Goal: Book appointment/travel/reservation

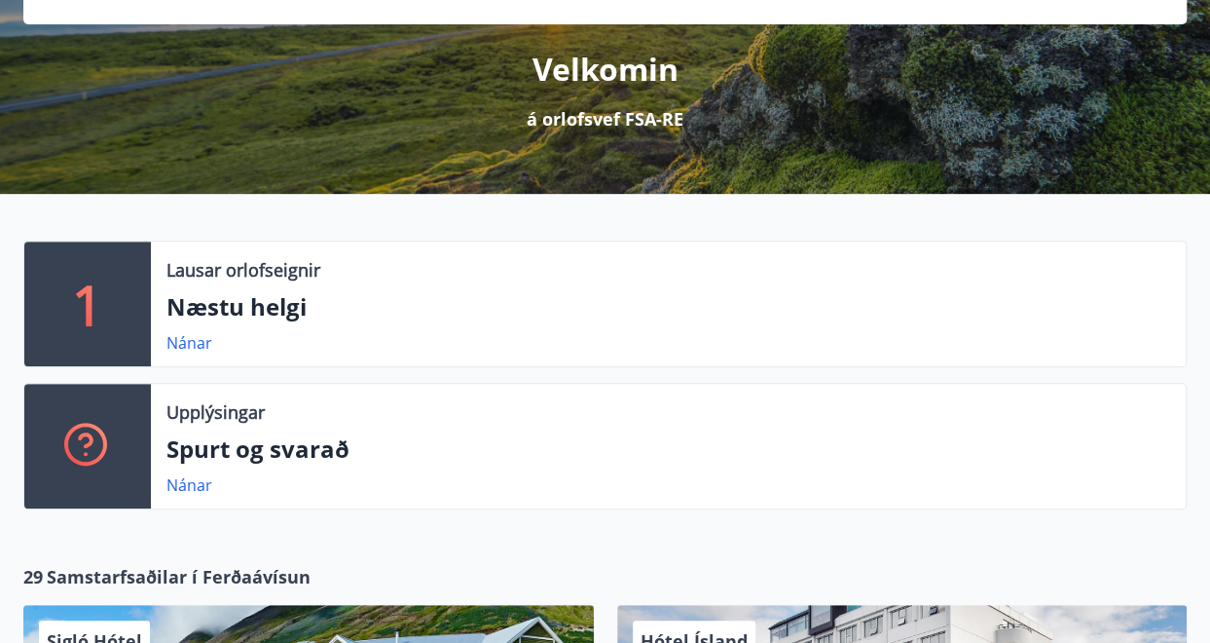
scroll to position [219, 0]
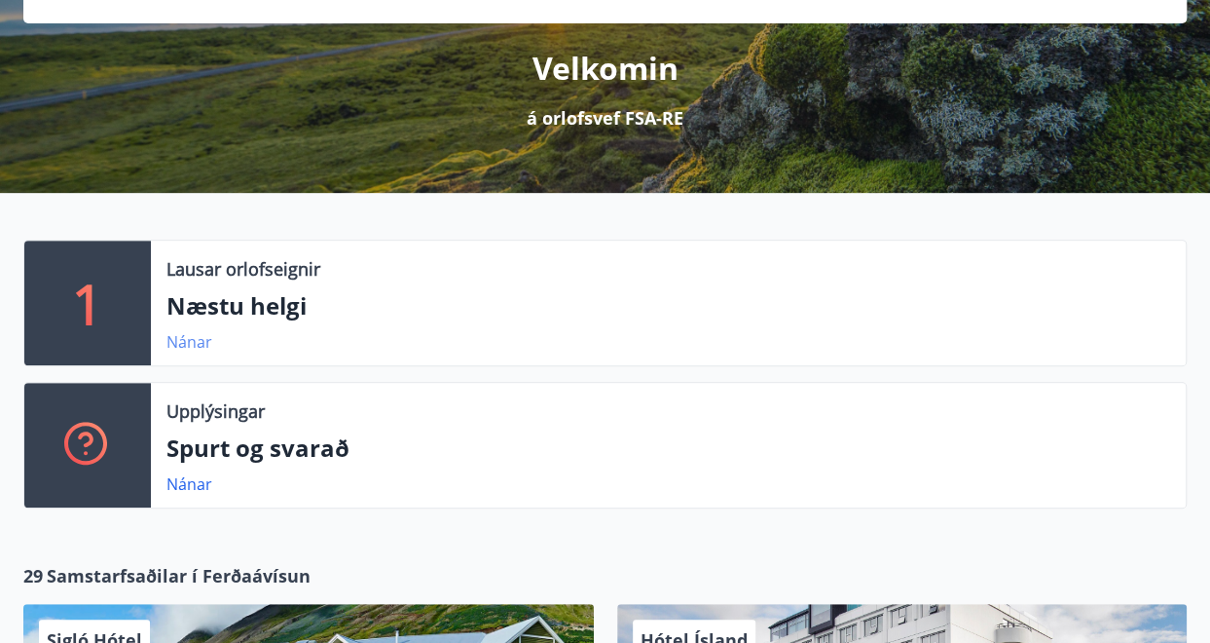
click at [197, 331] on link "Nánar" at bounding box center [190, 341] width 46 height 21
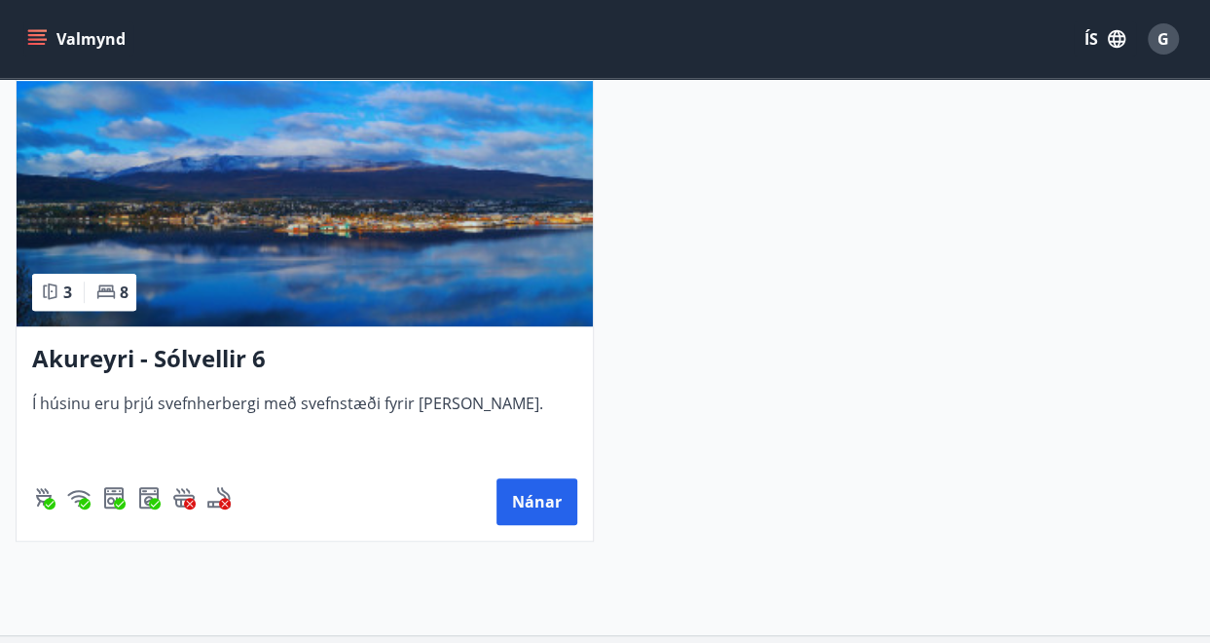
scroll to position [464, 0]
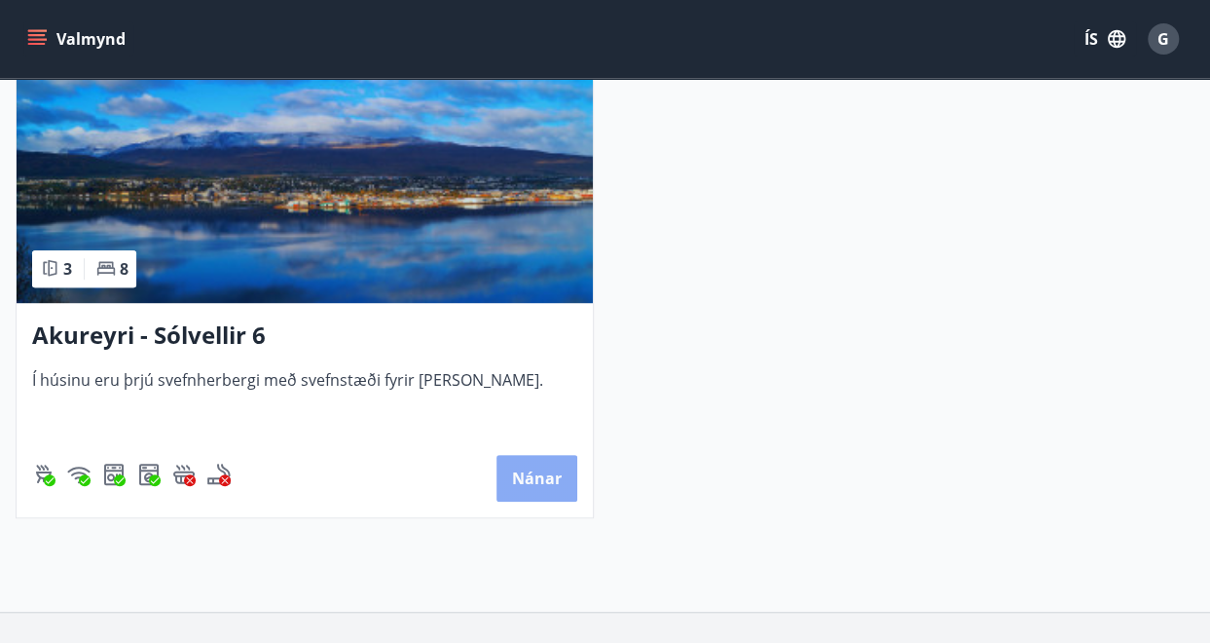
click at [539, 494] on button "Nánar" at bounding box center [537, 478] width 81 height 47
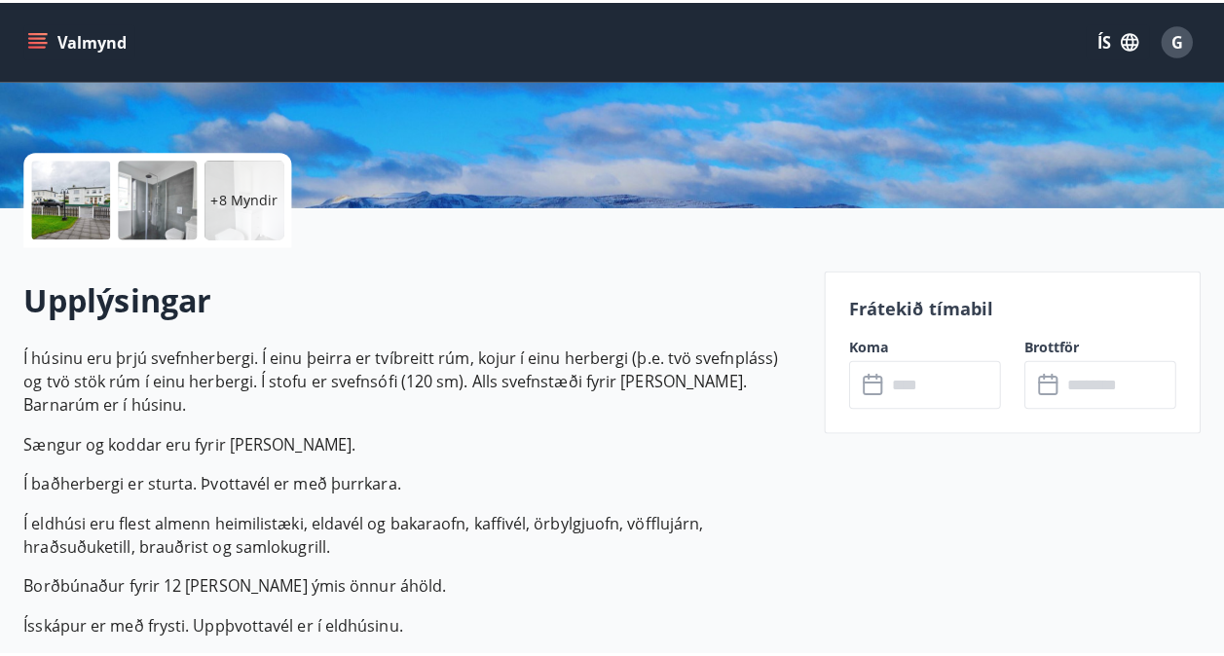
scroll to position [443, 0]
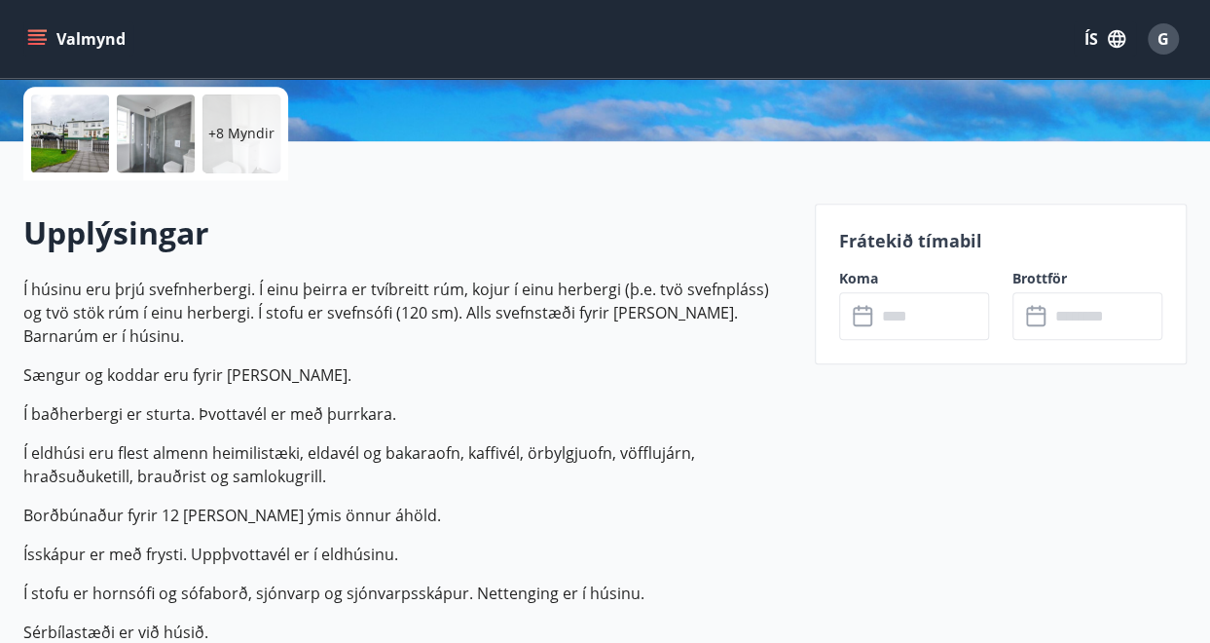
click at [911, 318] on input "text" at bounding box center [932, 316] width 113 height 48
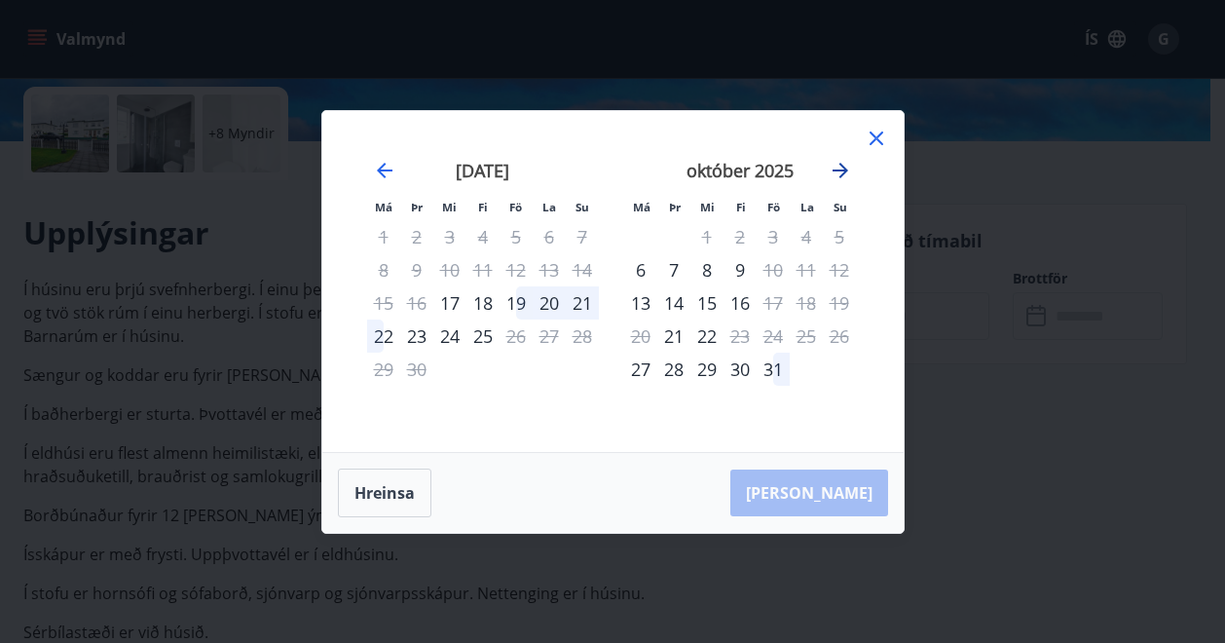
click at [841, 178] on icon "Move forward to switch to the next month." at bounding box center [840, 170] width 23 height 23
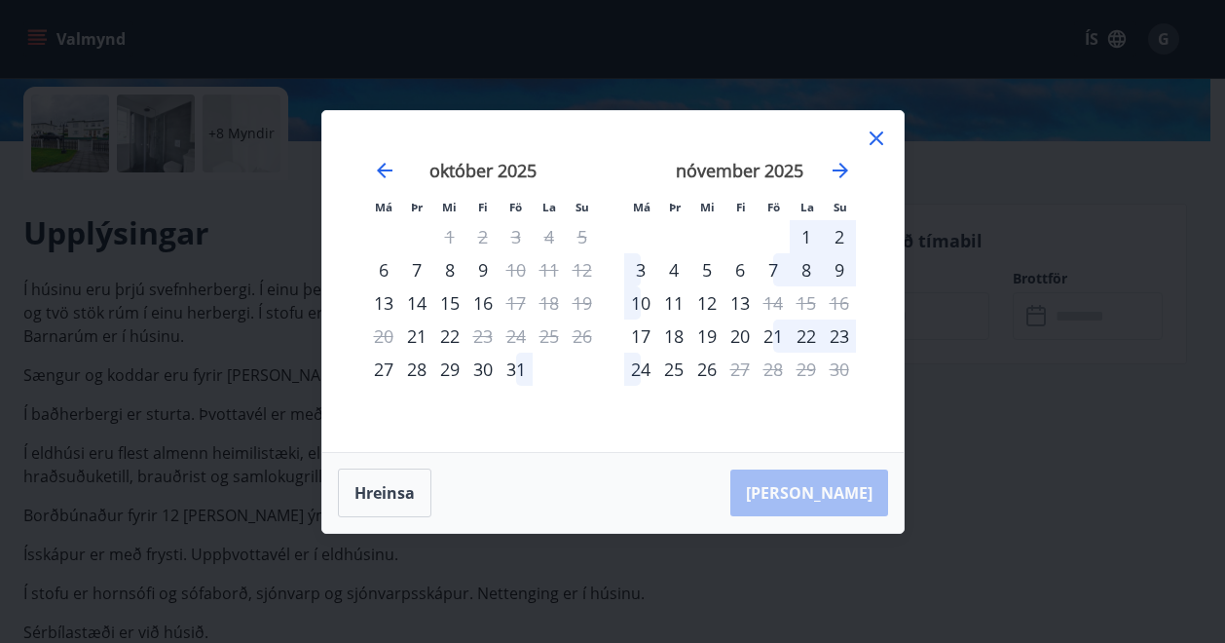
click at [705, 274] on div "5" at bounding box center [706, 269] width 33 height 33
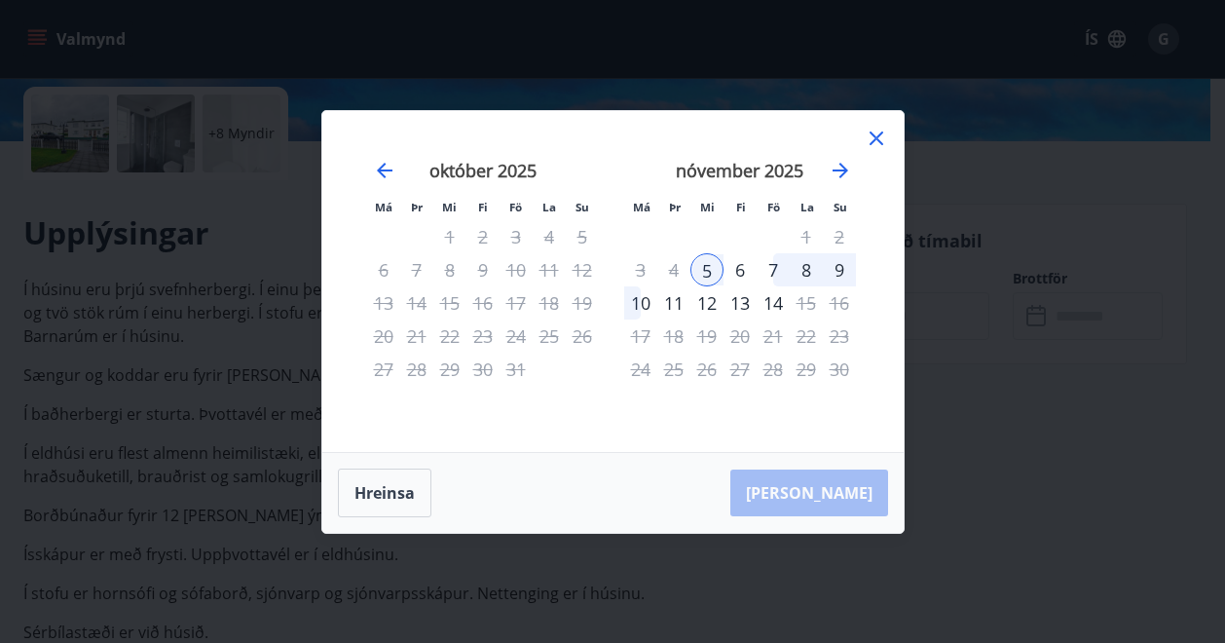
click at [848, 272] on div "9" at bounding box center [839, 269] width 33 height 33
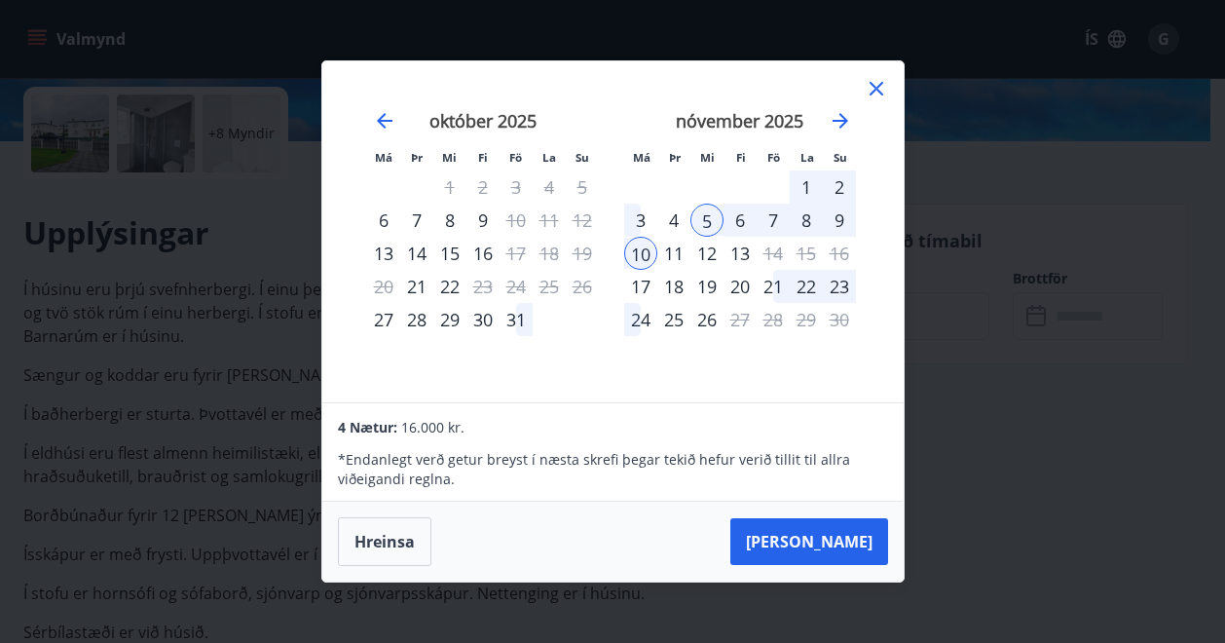
click at [847, 218] on div "9" at bounding box center [839, 220] width 33 height 33
click at [704, 211] on div "5" at bounding box center [706, 220] width 33 height 33
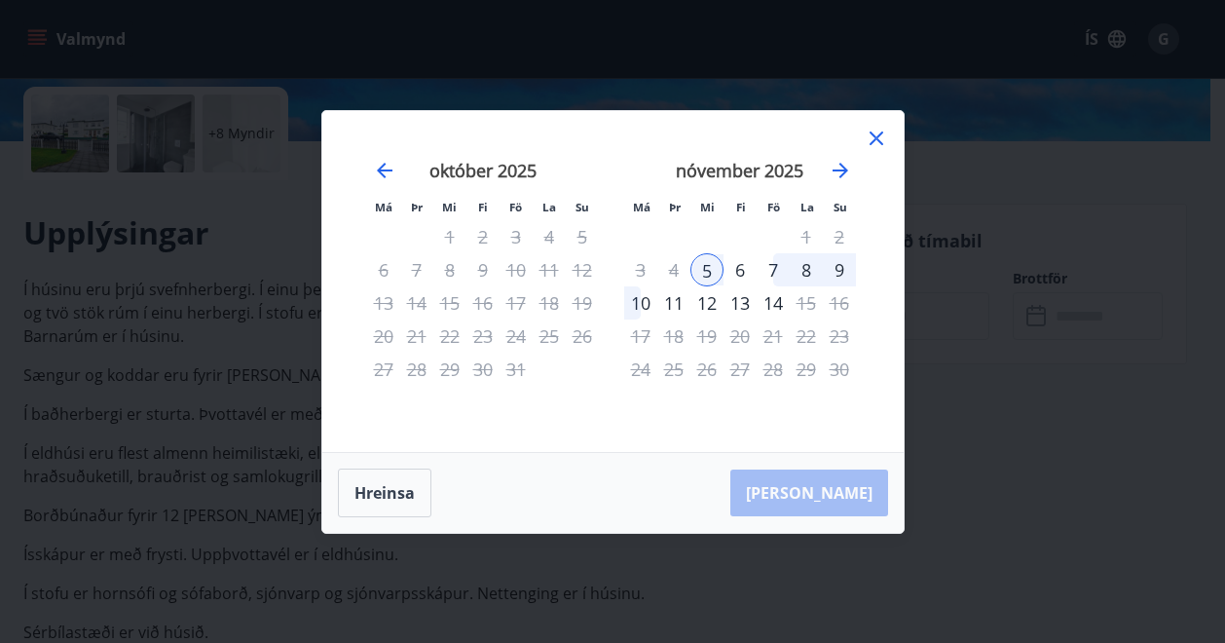
click at [842, 270] on div "9" at bounding box center [839, 269] width 33 height 33
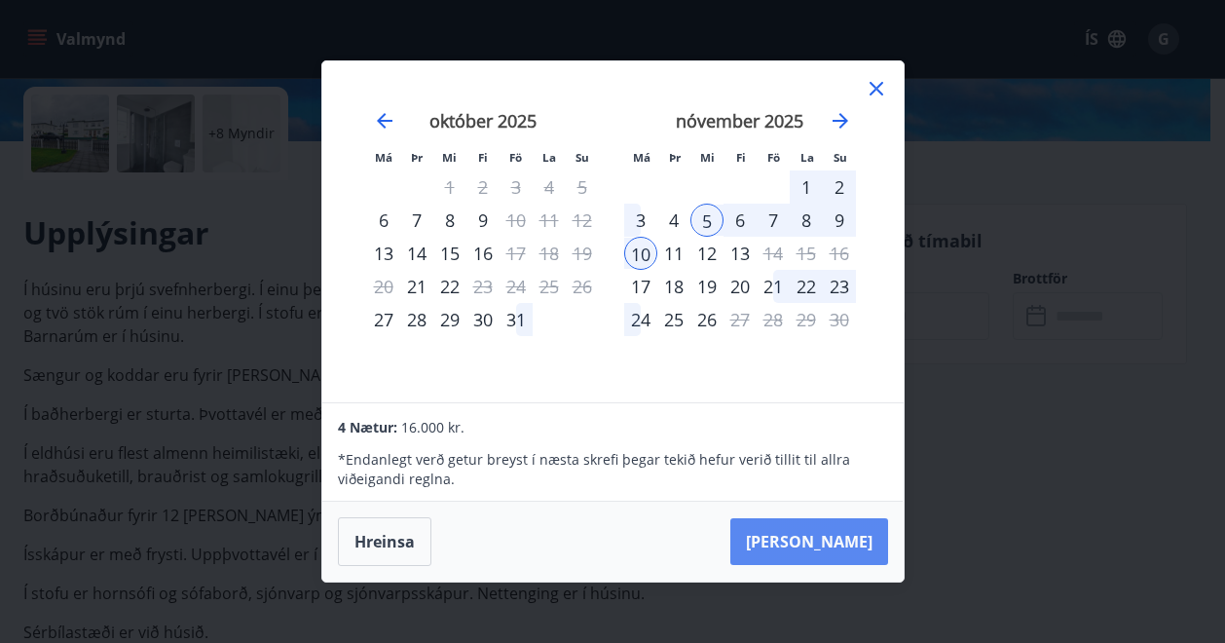
click at [829, 535] on button "[PERSON_NAME]" at bounding box center [809, 541] width 158 height 47
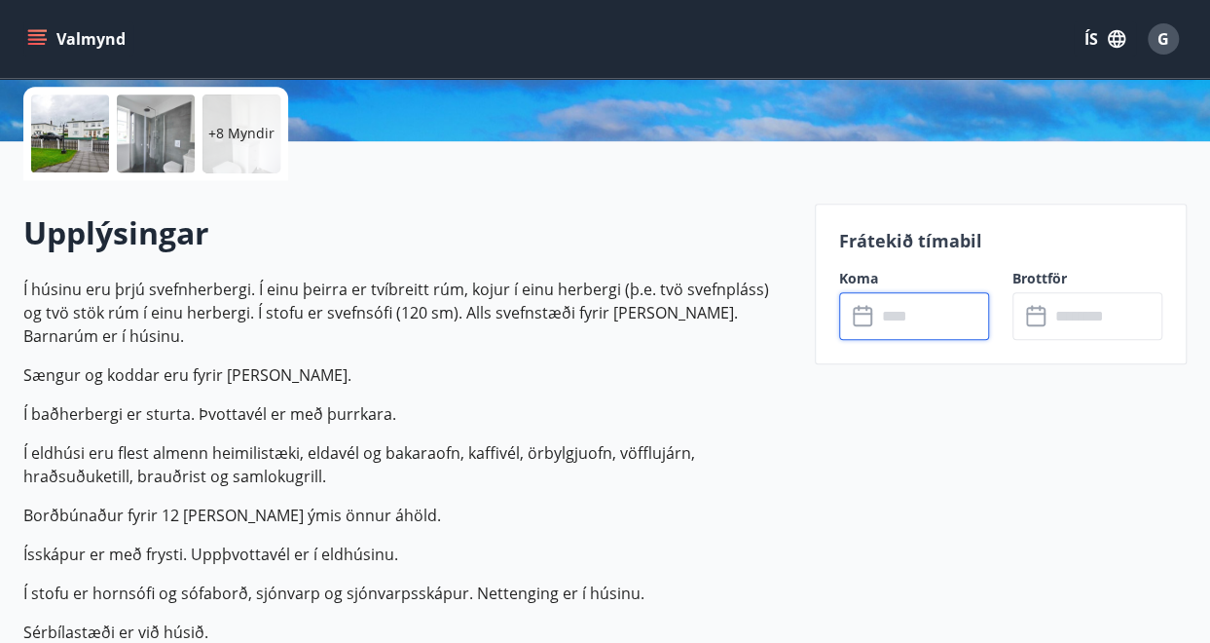
type input "******"
